Goal: Information Seeking & Learning: Learn about a topic

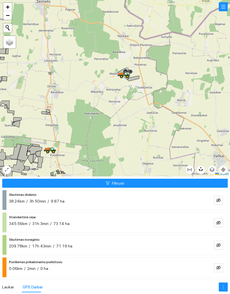
click at [38, 179] on button "Filtruoti" at bounding box center [115, 183] width 226 height 9
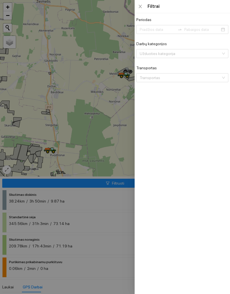
click at [127, 27] on div at bounding box center [115, 147] width 230 height 294
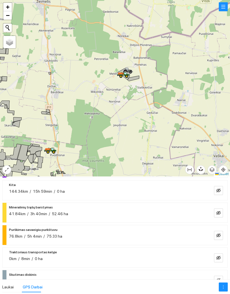
scroll to position [31, 0]
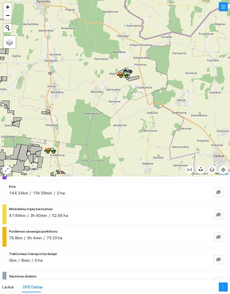
click at [218, 235] on icon "eye-invisible" at bounding box center [218, 237] width 4 height 4
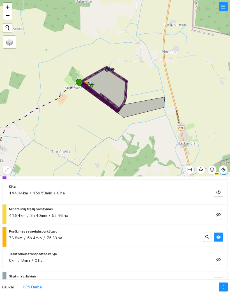
click at [178, 235] on div "76.8km / 5h 4min / 75.33 ha" at bounding box center [106, 238] width 194 height 6
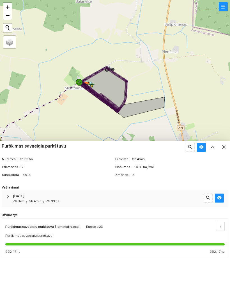
click at [183, 199] on div "76.8km / 5h 4min / 75.33 ha" at bounding box center [107, 201] width 189 height 5
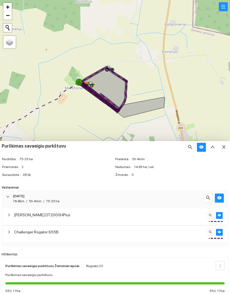
click at [173, 232] on div "Challenger Rogator 655B" at bounding box center [109, 232] width 191 height 6
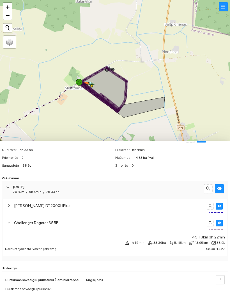
scroll to position [11, 0]
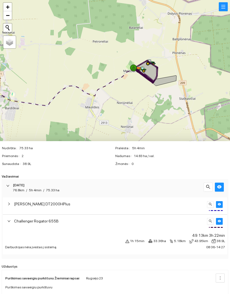
click at [186, 52] on div at bounding box center [115, 88] width 230 height 177
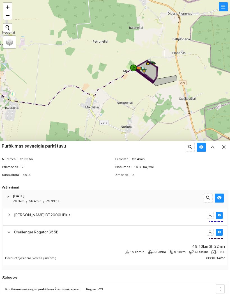
scroll to position [0, 0]
click at [227, 146] on button "button" at bounding box center [224, 147] width 9 height 9
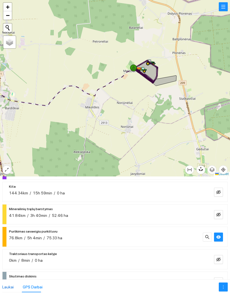
click at [10, 284] on div "Laukai" at bounding box center [8, 287] width 12 height 6
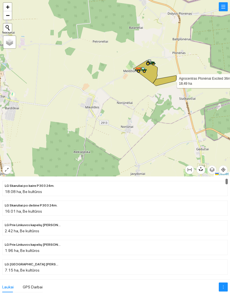
click at [172, 80] on icon at bounding box center [164, 81] width 23 height 10
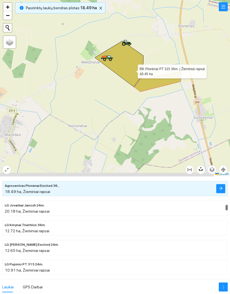
click at [133, 70] on icon at bounding box center [119, 64] width 49 height 46
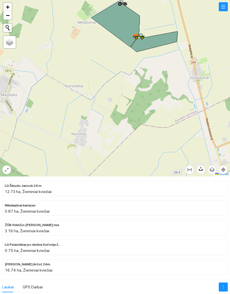
click at [227, 8] on button "button" at bounding box center [223, 6] width 9 height 9
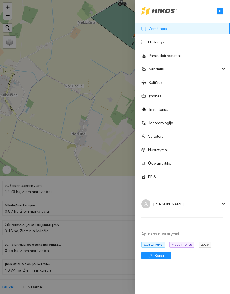
click at [206, 245] on span "2025" at bounding box center [205, 245] width 13 height 6
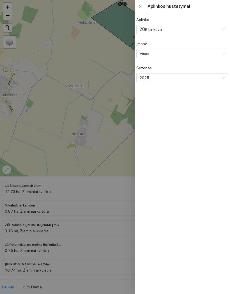
click at [210, 82] on span "2025" at bounding box center [182, 78] width 84 height 8
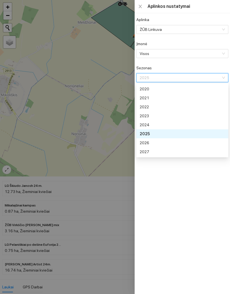
click at [189, 142] on div "2026" at bounding box center [182, 143] width 84 height 6
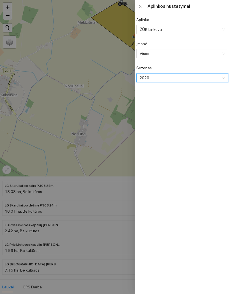
click at [16, 144] on div at bounding box center [115, 147] width 230 height 294
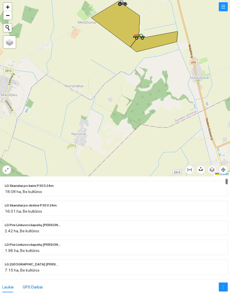
click at [23, 284] on div "GPS Darbai" at bounding box center [33, 287] width 20 height 6
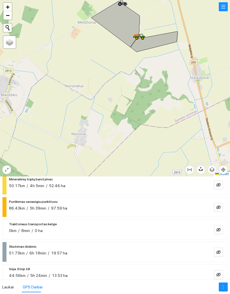
scroll to position [76, 0]
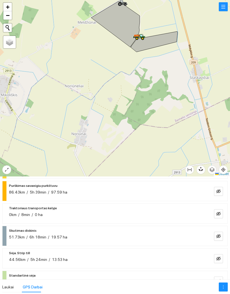
click at [219, 189] on icon "eye-invisible" at bounding box center [218, 191] width 4 height 4
